Goal: Information Seeking & Learning: Learn about a topic

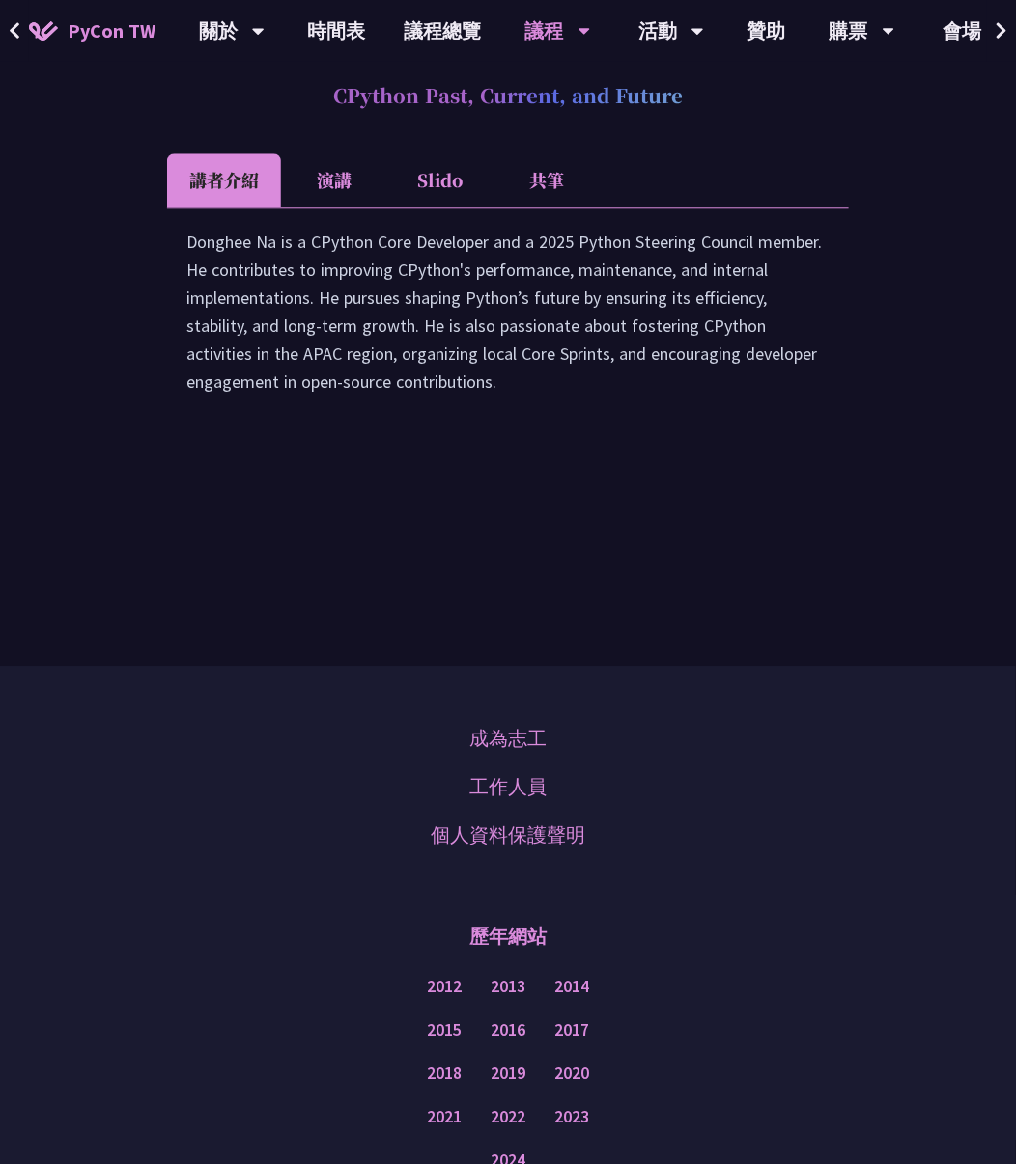
click at [326, 207] on li "演講" at bounding box center [334, 180] width 106 height 53
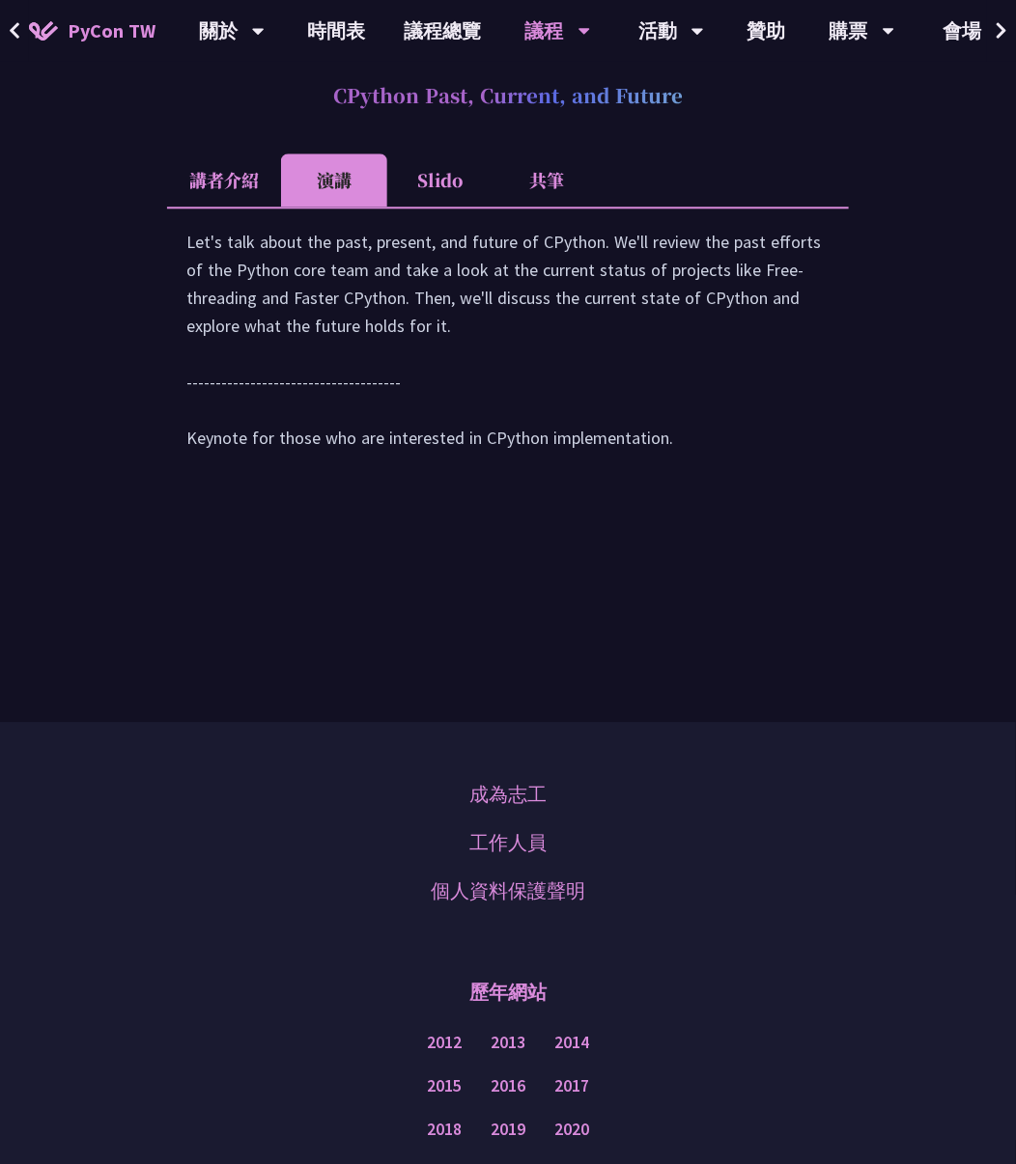
click at [231, 207] on li "講者介紹" at bounding box center [224, 180] width 114 height 53
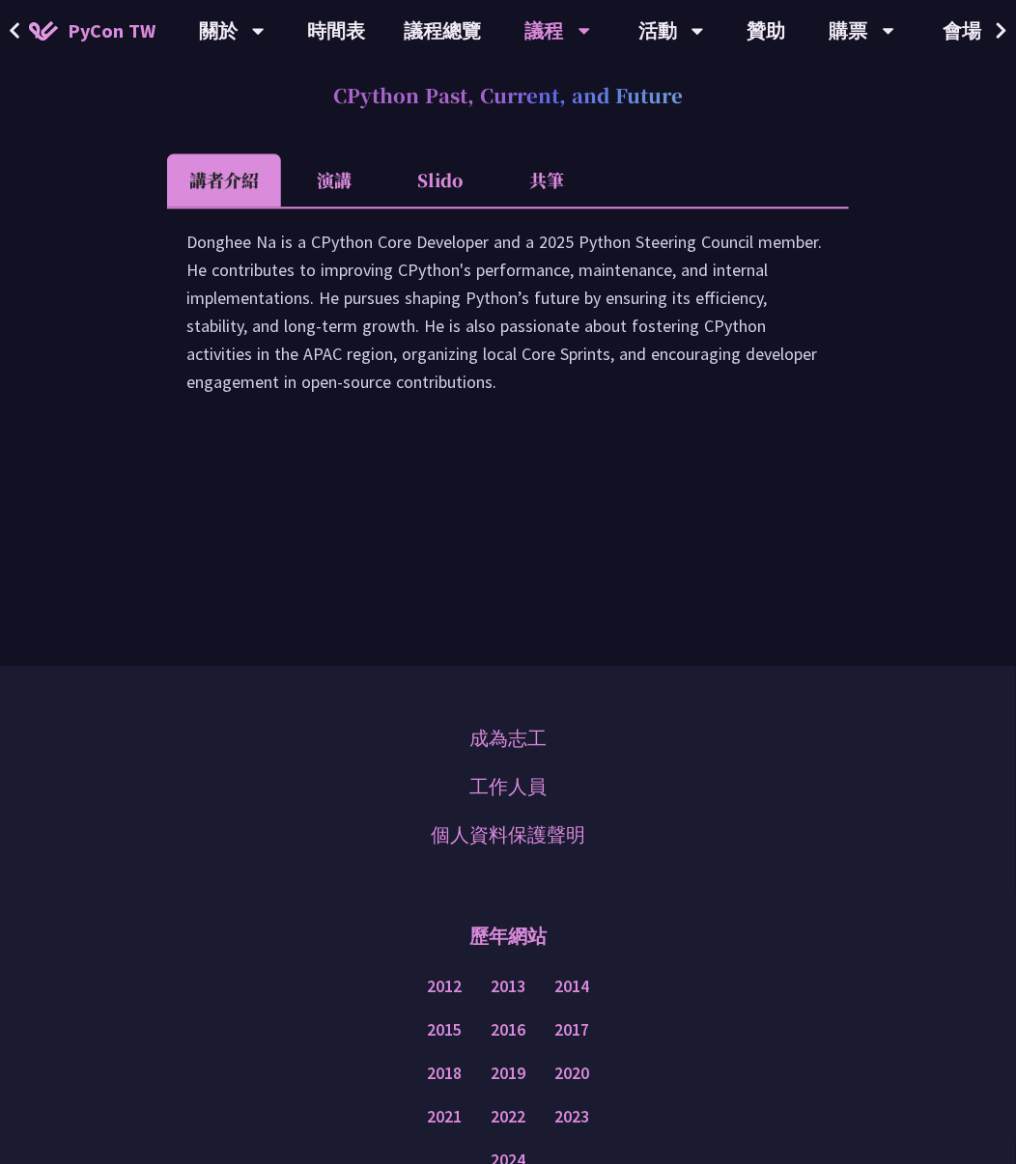
click at [241, 415] on div "Donghee Na is a CPython Core Developer and a 2025 Python Steering Council membe…" at bounding box center [507, 321] width 643 height 187
click at [374, 415] on div "Donghee Na is a CPython Core Developer and a 2025 Python Steering Council membe…" at bounding box center [507, 321] width 643 height 187
drag, startPoint x: 312, startPoint y: 464, endPoint x: 490, endPoint y: 460, distance: 178.7
click at [490, 415] on div "Donghee Na is a CPython Core Developer and a 2025 Python Steering Council membe…" at bounding box center [507, 321] width 643 height 187
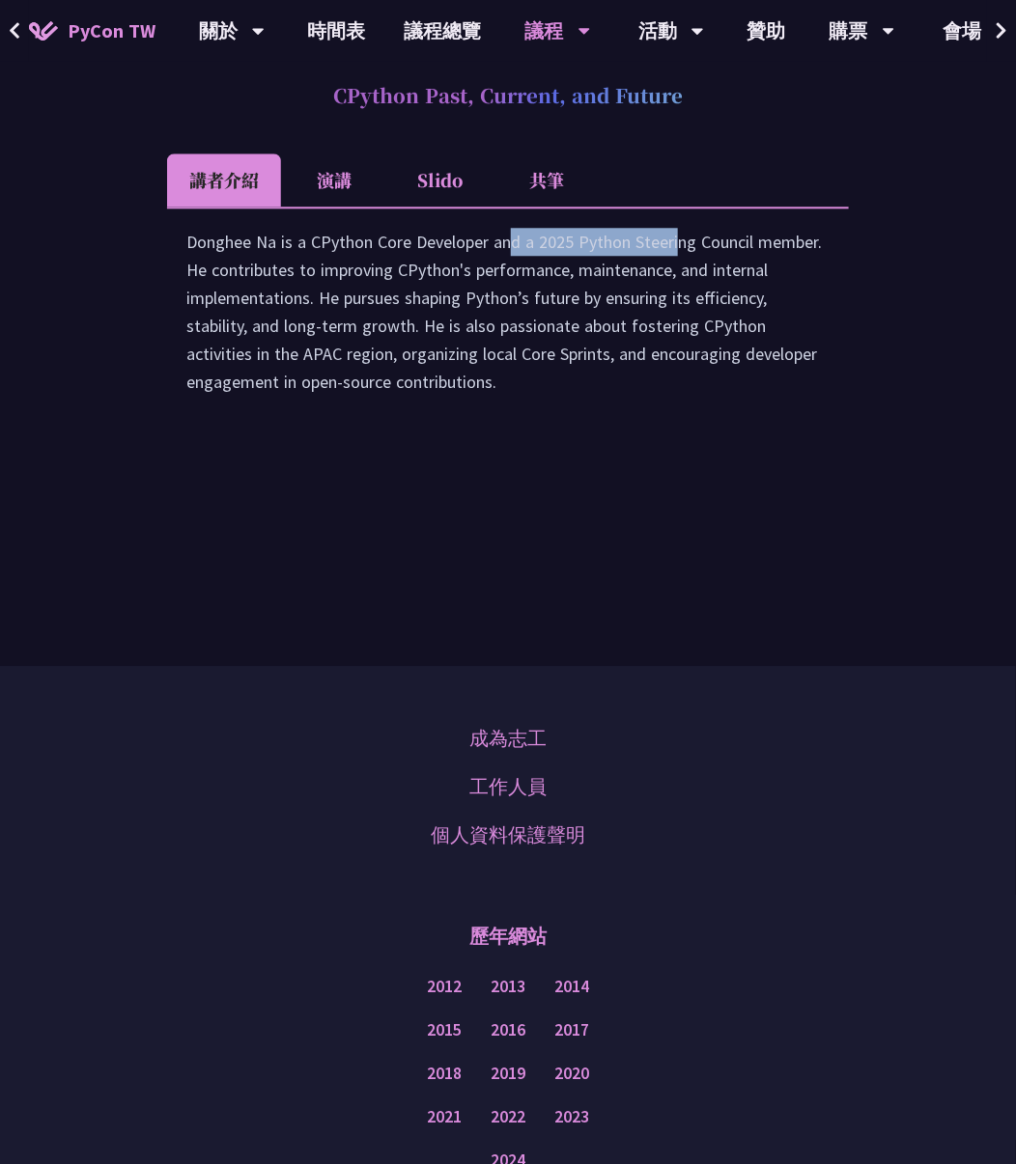
copy div "CPython Core Developer"
click at [626, 415] on div "Donghee Na is a CPython Core Developer and a 2025 Python Steering Council membe…" at bounding box center [507, 321] width 643 height 187
click at [548, 415] on div "Donghee Na is a CPython Core Developer and a 2025 Python Steering Council membe…" at bounding box center [507, 321] width 643 height 187
click at [569, 415] on div "Donghee Na is a CPython Core Developer and a 2025 Python Steering Council membe…" at bounding box center [507, 321] width 643 height 187
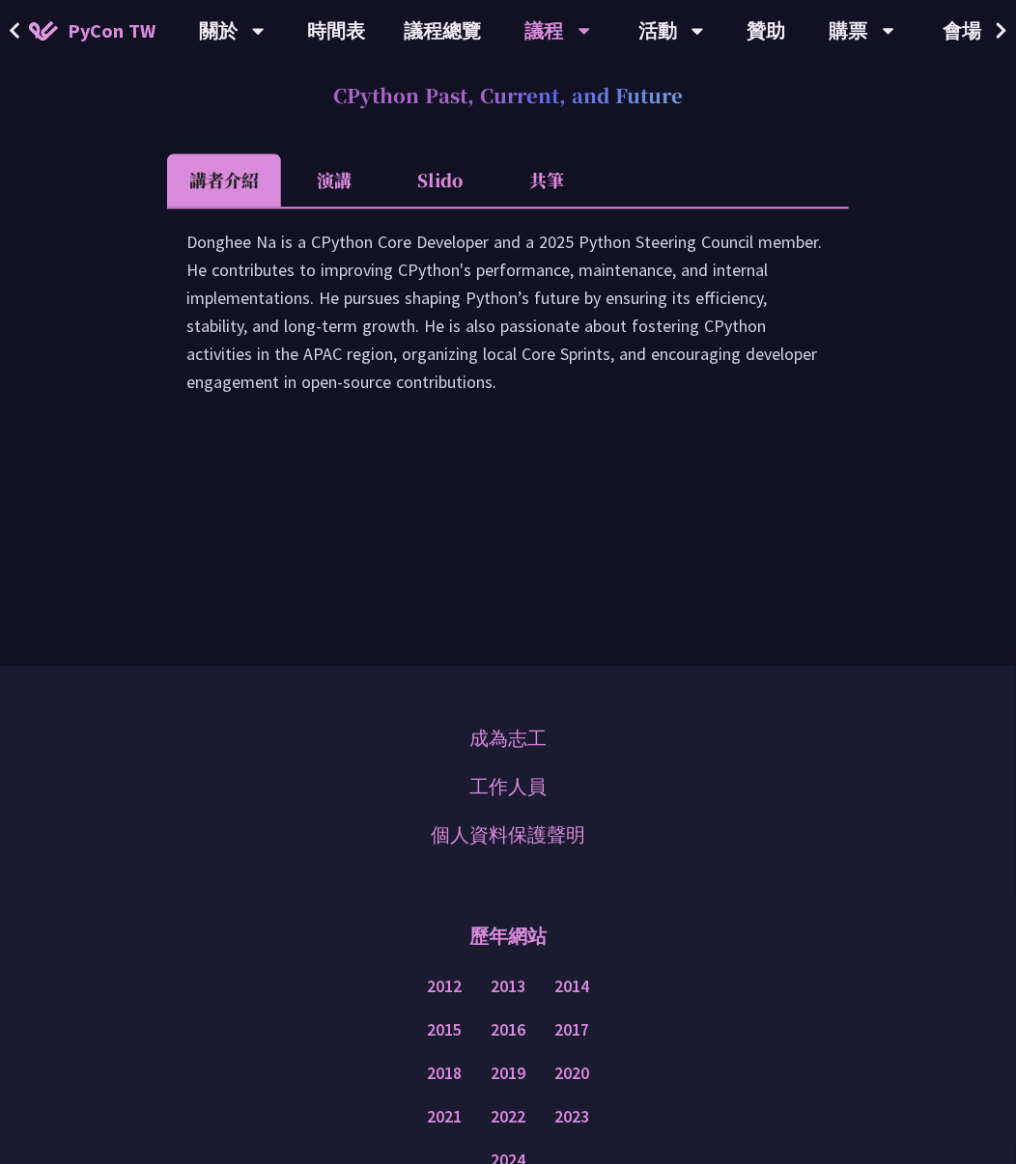
click at [569, 415] on div "Donghee Na is a CPython Core Developer and a 2025 Python Steering Council membe…" at bounding box center [507, 321] width 643 height 187
click at [592, 415] on div "Donghee Na is a CPython Core Developer and a 2025 Python Steering Council membe…" at bounding box center [507, 321] width 643 height 187
click at [488, 125] on h2 "CPython Past, Current, and Future" at bounding box center [508, 96] width 682 height 58
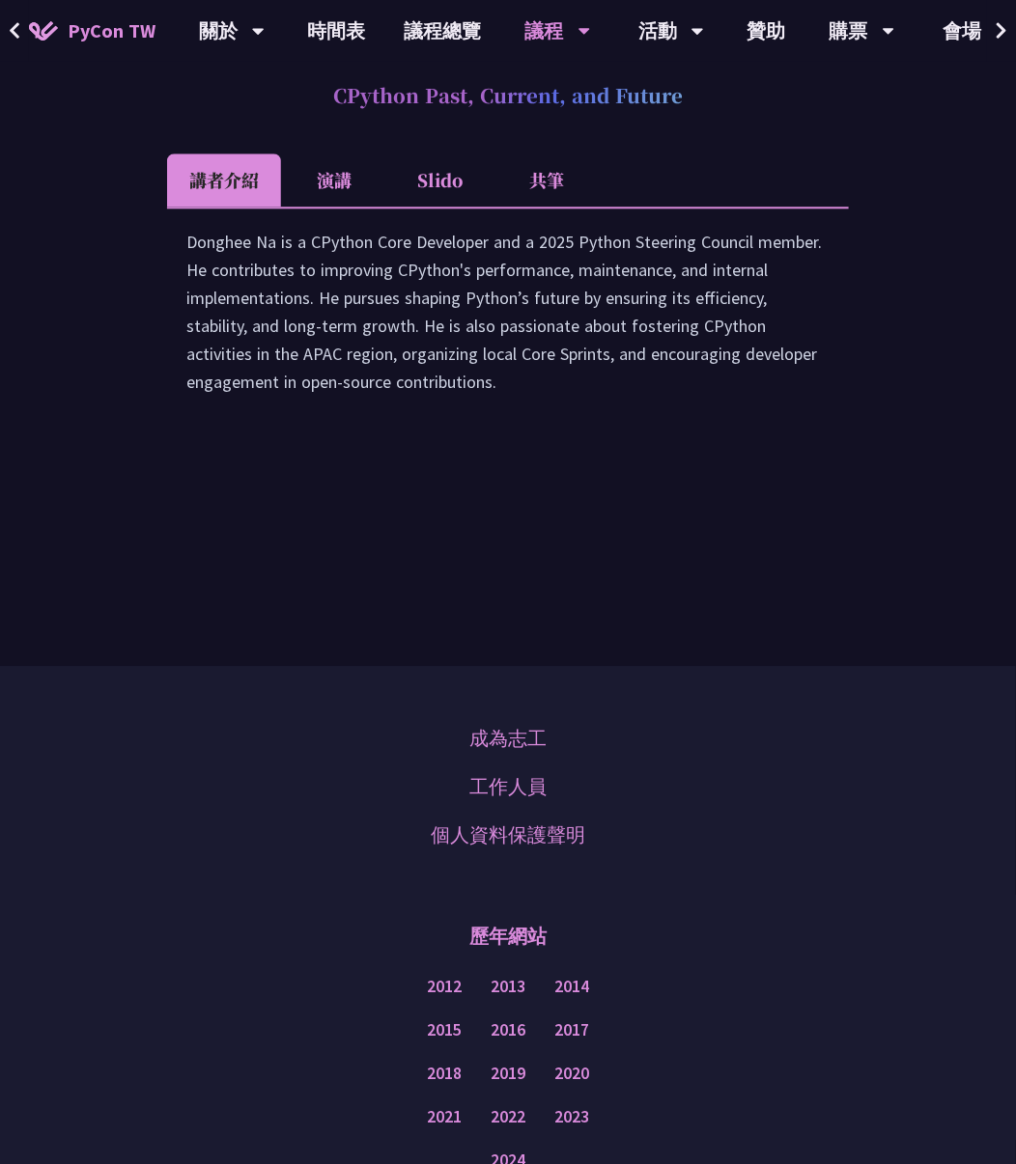
click at [488, 125] on h2 "CPython Past, Current, and Future" at bounding box center [508, 96] width 682 height 58
copy article "CPython Past, Current, and Future"
